Goal: Transaction & Acquisition: Purchase product/service

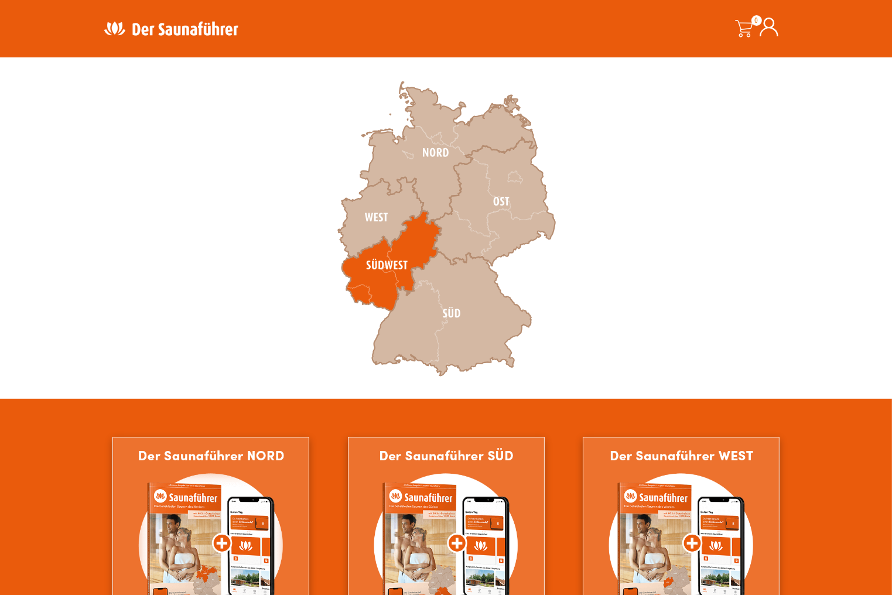
click at [377, 275] on icon at bounding box center [392, 261] width 100 height 101
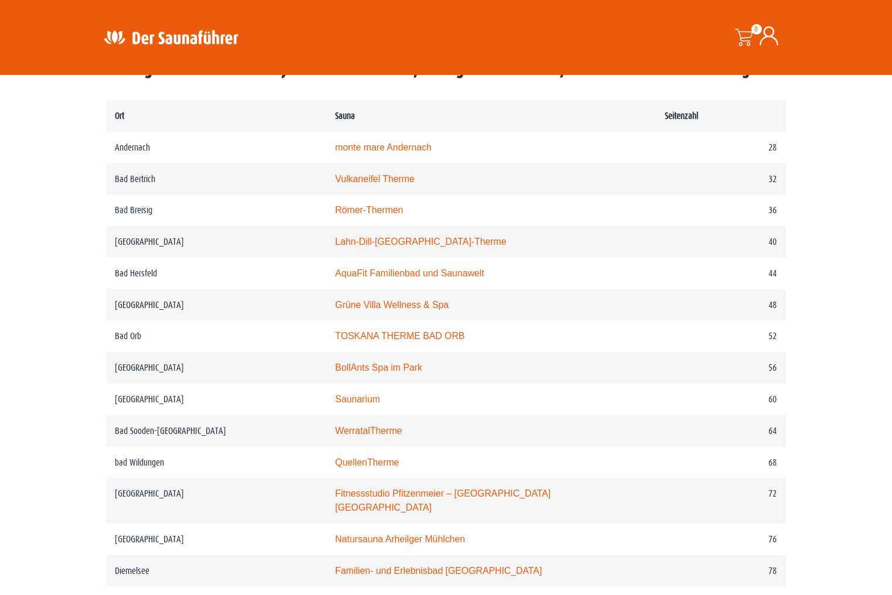
scroll to position [586, 0]
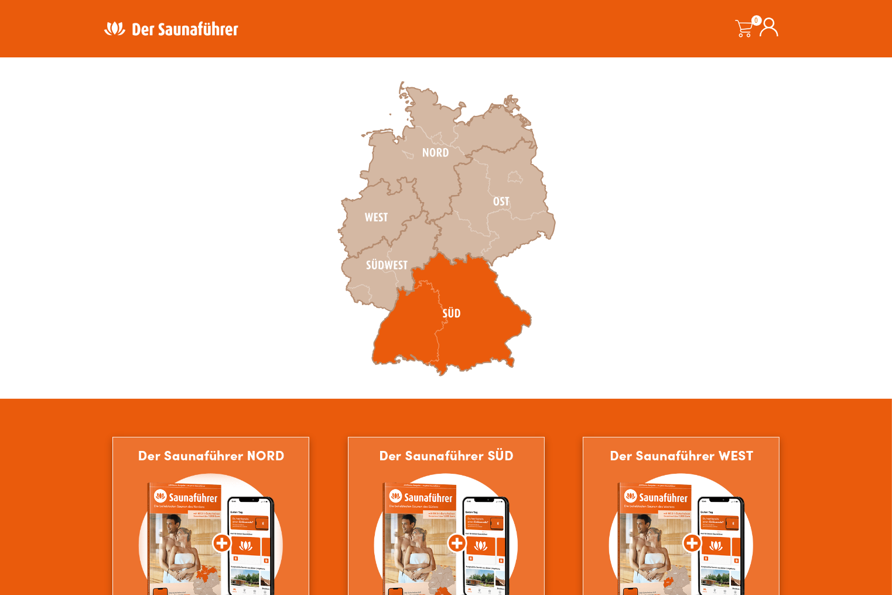
click at [417, 343] on icon at bounding box center [451, 314] width 159 height 124
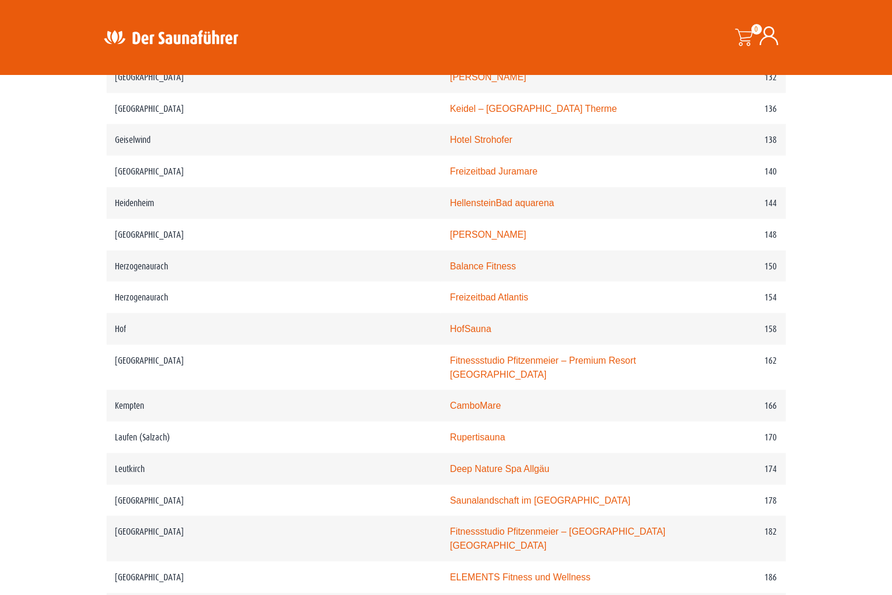
scroll to position [1523, 0]
